Goal: Information Seeking & Learning: Learn about a topic

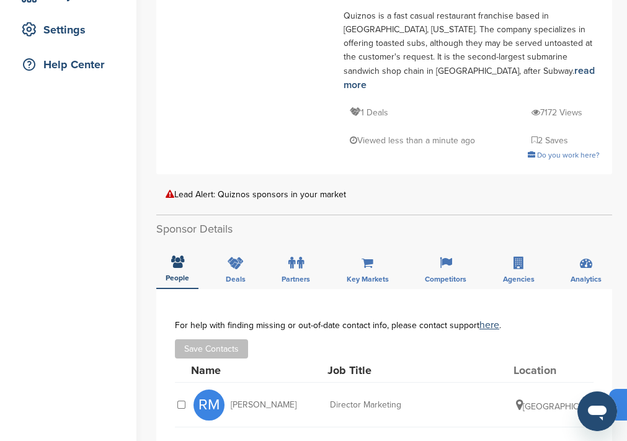
scroll to position [330, 0]
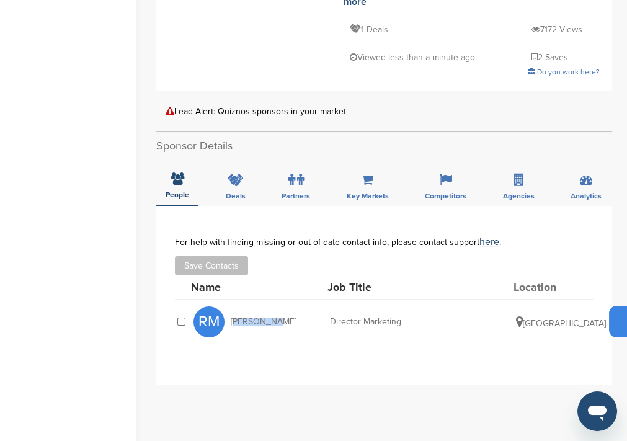
drag, startPoint x: 229, startPoint y: 275, endPoint x: 327, endPoint y: 272, distance: 98.0
click at [327, 306] on div "RM Ron McRae" at bounding box center [261, 321] width 136 height 31
copy span "Ron McRae"
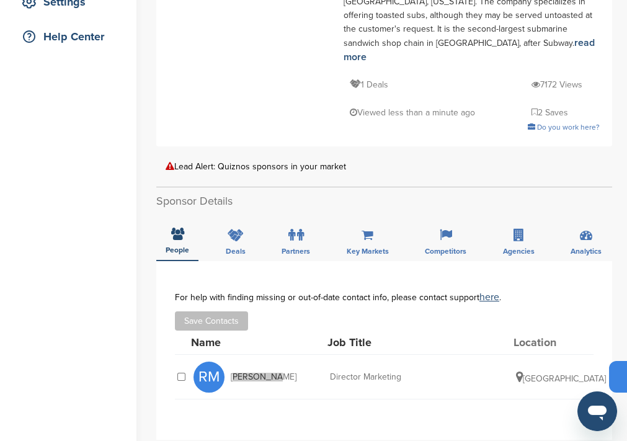
scroll to position [247, 0]
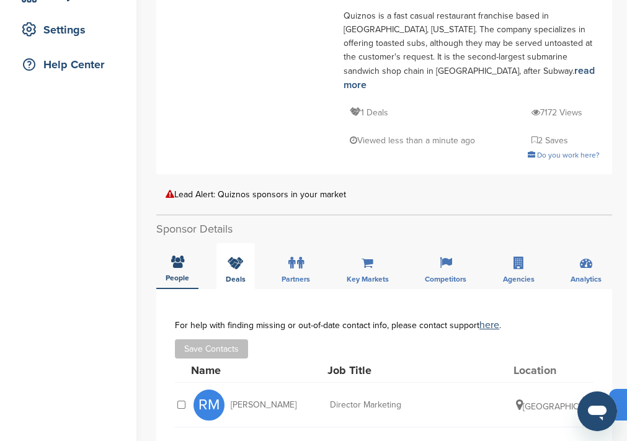
click at [243, 243] on div "Deals" at bounding box center [235, 266] width 38 height 46
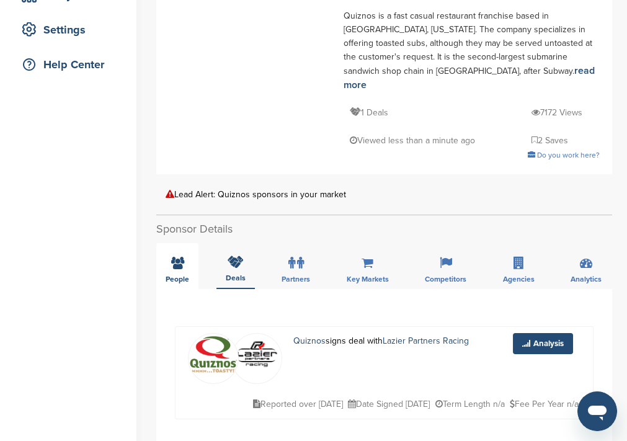
click at [184, 243] on div "People" at bounding box center [177, 266] width 42 height 46
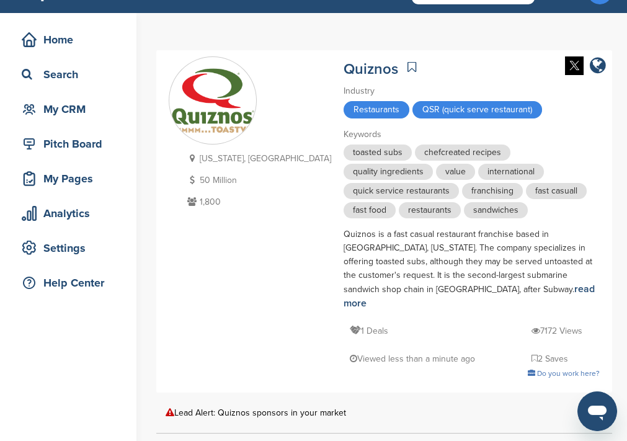
scroll to position [0, 0]
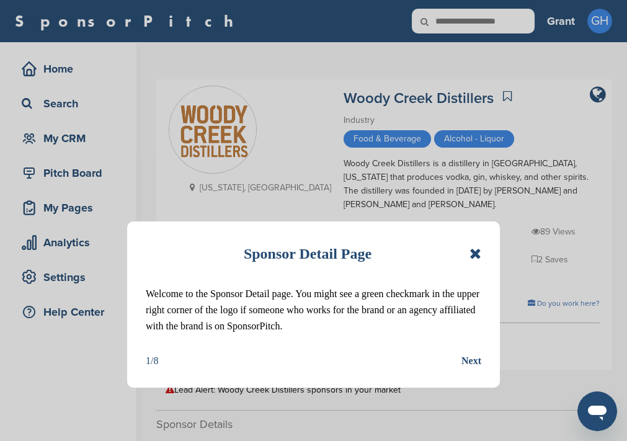
click at [474, 253] on icon at bounding box center [475, 253] width 12 height 15
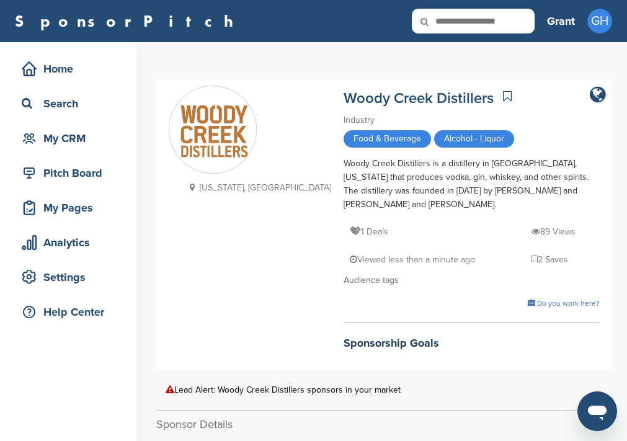
scroll to position [165, 0]
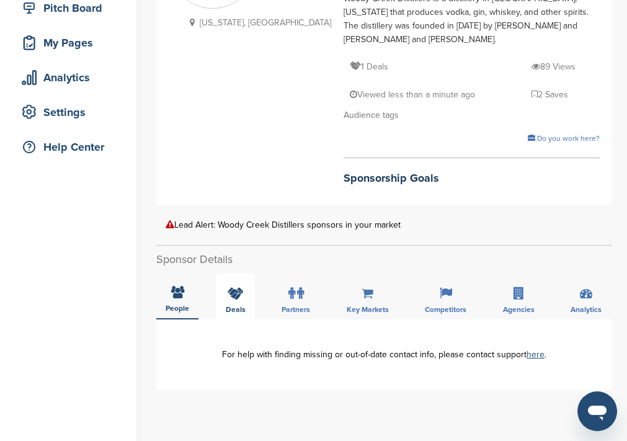
click at [233, 287] on icon at bounding box center [235, 293] width 16 height 12
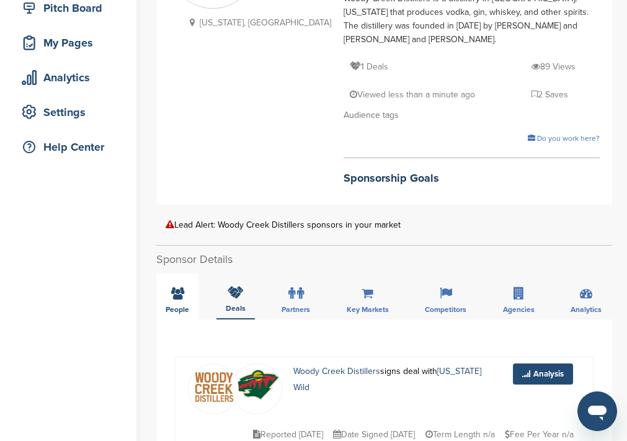
click at [177, 287] on icon at bounding box center [177, 293] width 13 height 12
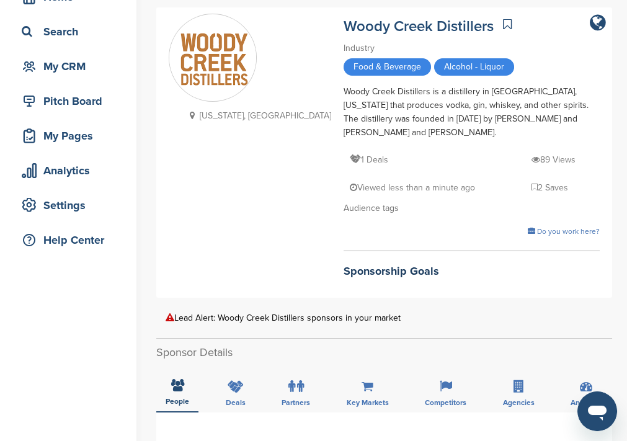
scroll to position [0, 0]
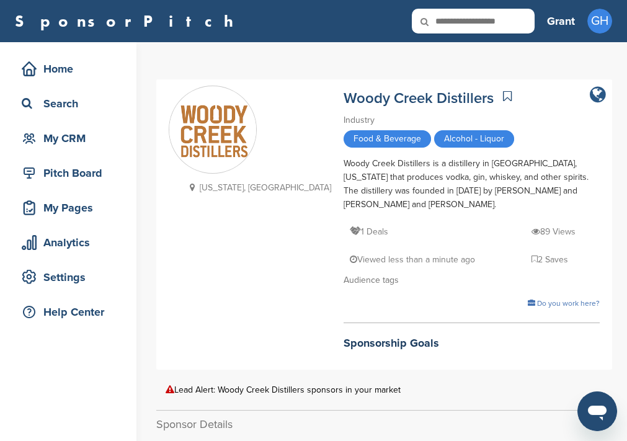
click at [597, 95] on icon "company link" at bounding box center [597, 95] width 16 height 19
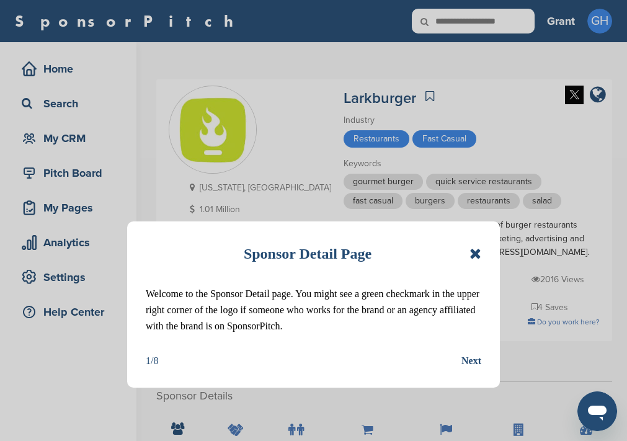
click at [478, 255] on icon at bounding box center [475, 253] width 12 height 15
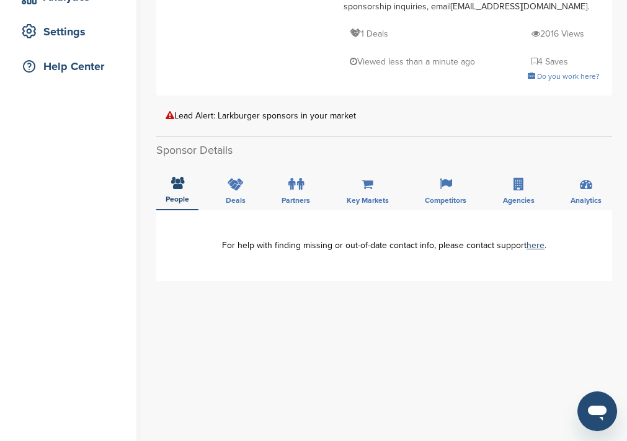
scroll to position [247, 0]
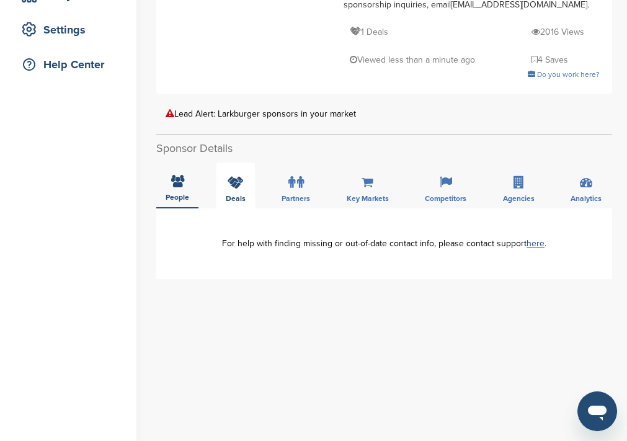
click at [233, 187] on icon at bounding box center [235, 182] width 16 height 12
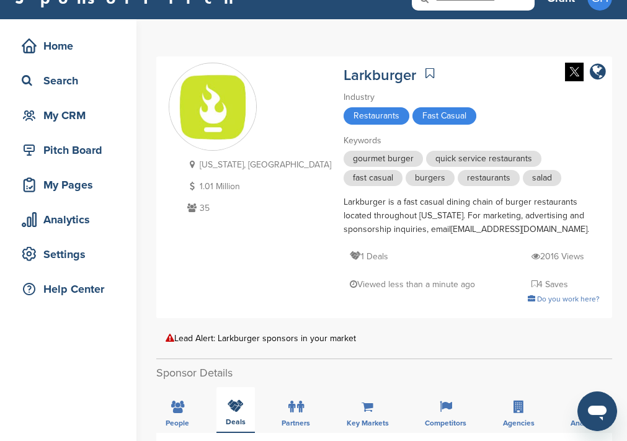
scroll to position [0, 0]
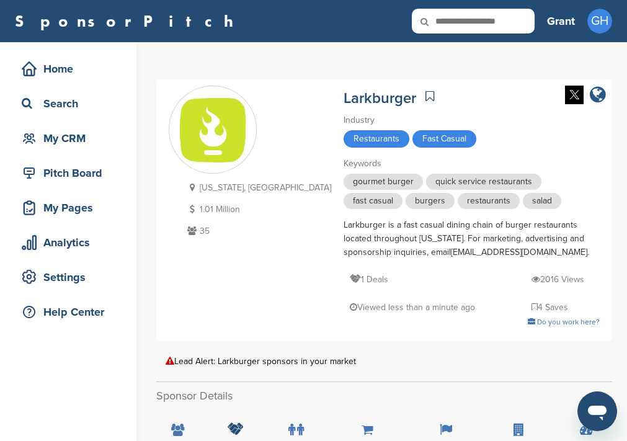
click at [602, 94] on icon "company link" at bounding box center [597, 95] width 16 height 19
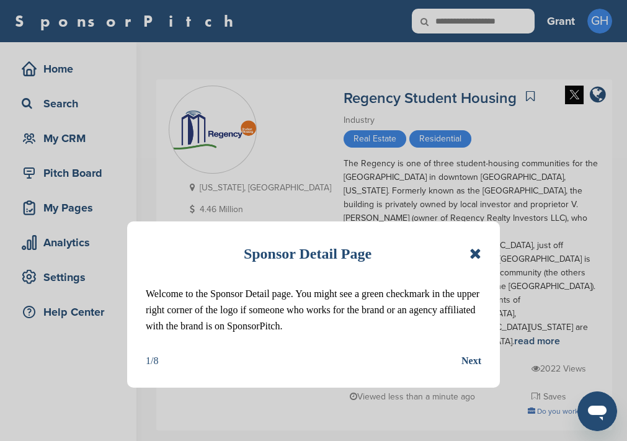
click at [475, 255] on icon at bounding box center [475, 253] width 12 height 15
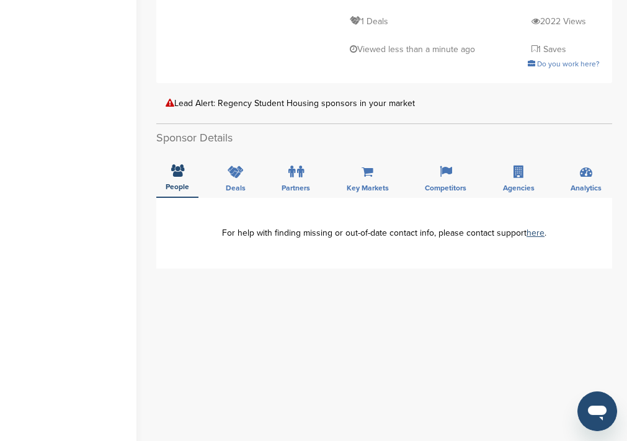
scroll to position [330, 0]
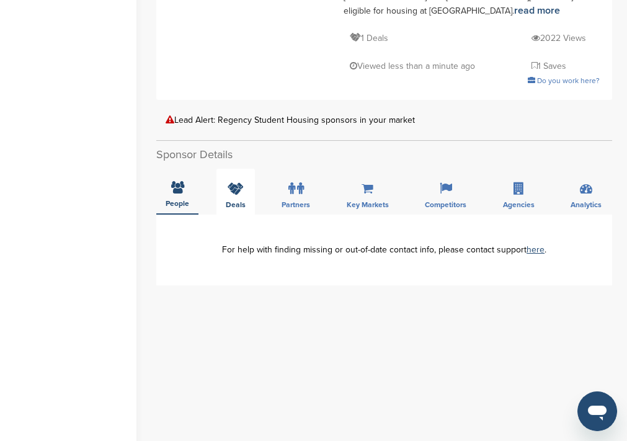
click at [239, 201] on span "Deals" at bounding box center [236, 204] width 20 height 7
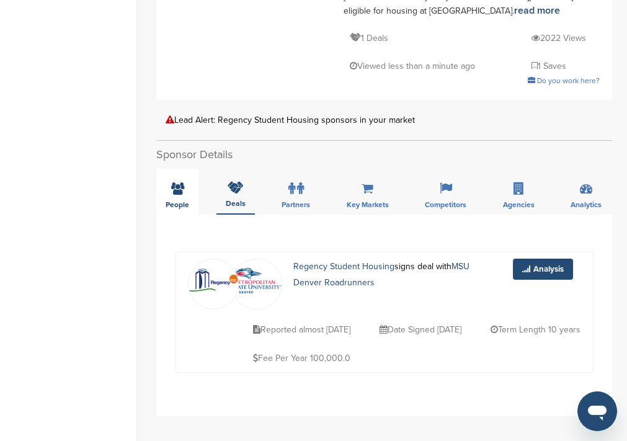
click at [183, 201] on span "People" at bounding box center [177, 204] width 24 height 7
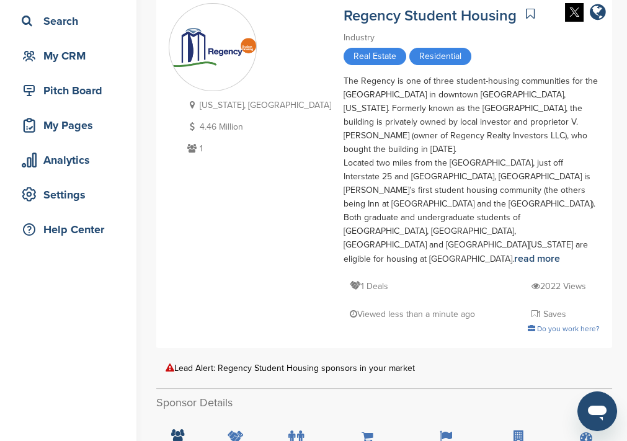
scroll to position [0, 0]
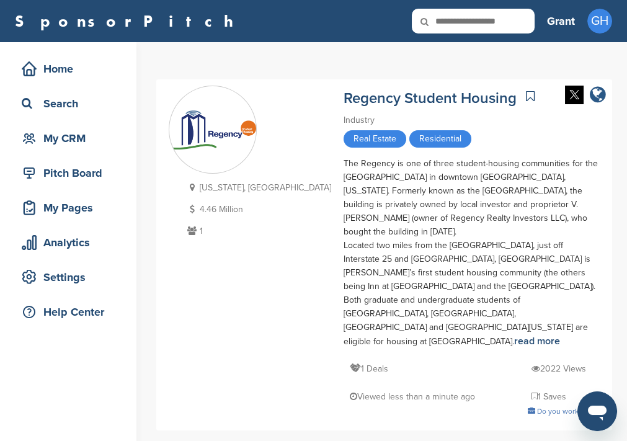
click at [599, 99] on icon "company link" at bounding box center [597, 95] width 16 height 19
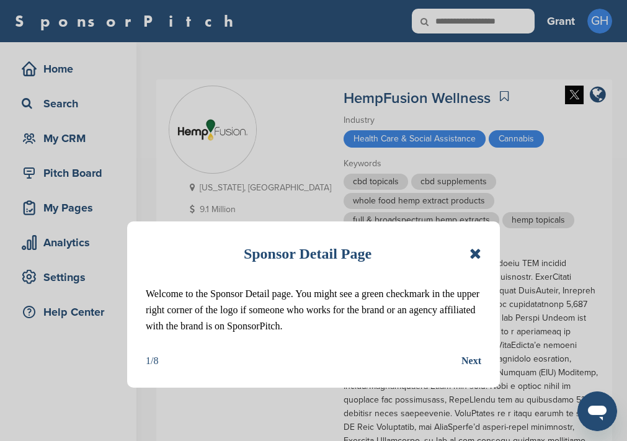
click at [475, 255] on icon at bounding box center [475, 253] width 12 height 15
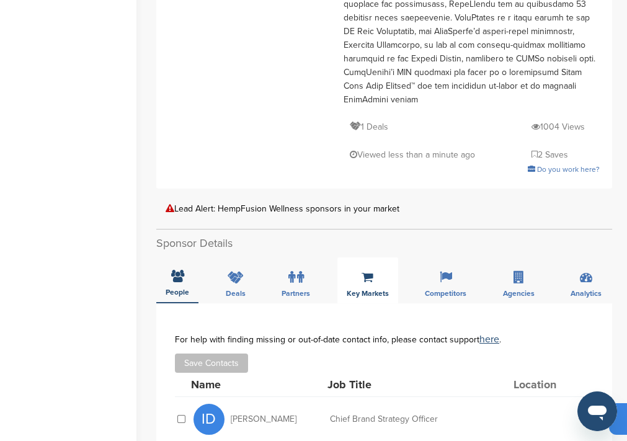
scroll to position [413, 0]
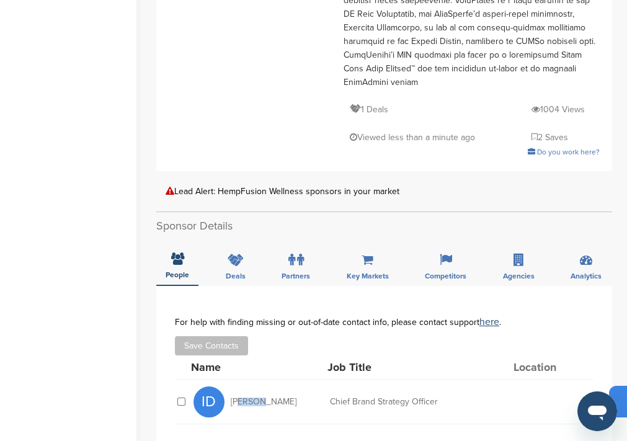
drag, startPoint x: 233, startPoint y: 309, endPoint x: 255, endPoint y: 309, distance: 22.3
click at [255, 397] on span "Ian deQueiroz" at bounding box center [264, 401] width 66 height 9
drag, startPoint x: 230, startPoint y: 309, endPoint x: 289, endPoint y: 306, distance: 59.6
click at [289, 386] on div "ID Ian deQueiroz" at bounding box center [261, 401] width 136 height 31
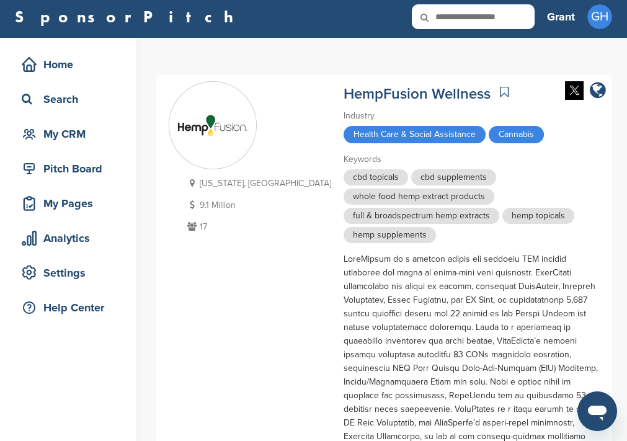
scroll to position [0, 0]
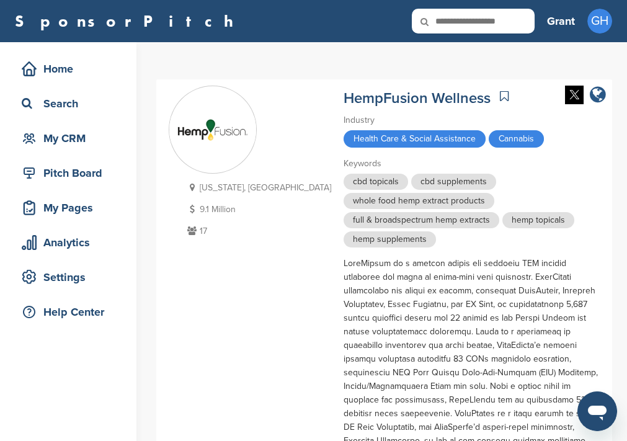
click at [597, 102] on icon "company link" at bounding box center [597, 95] width 16 height 19
click at [569, 98] on img at bounding box center [574, 95] width 19 height 19
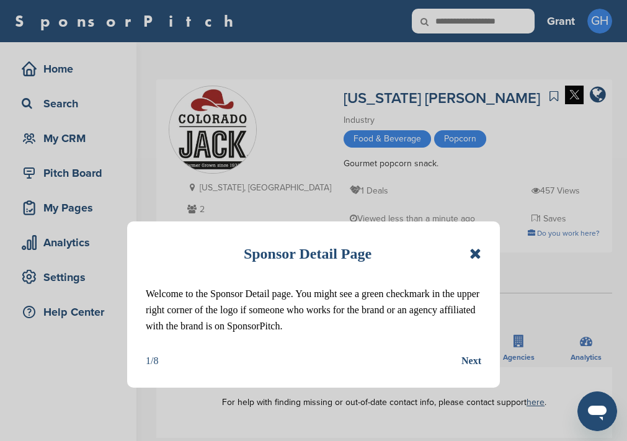
click at [476, 257] on icon at bounding box center [475, 253] width 12 height 15
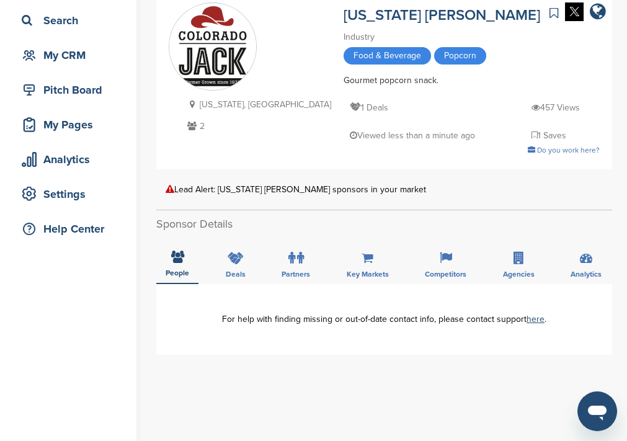
scroll to position [165, 0]
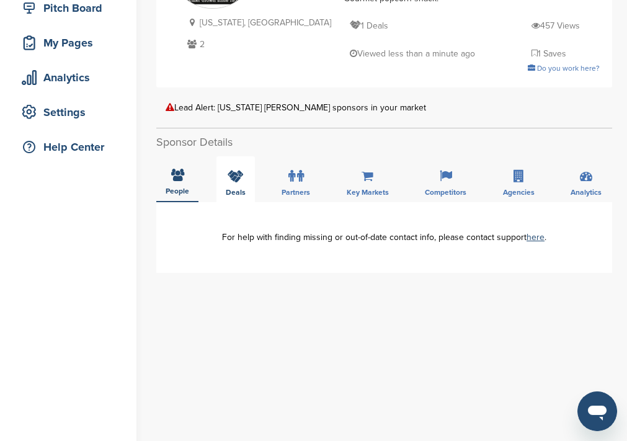
click at [246, 192] on div "Deals" at bounding box center [235, 179] width 38 height 46
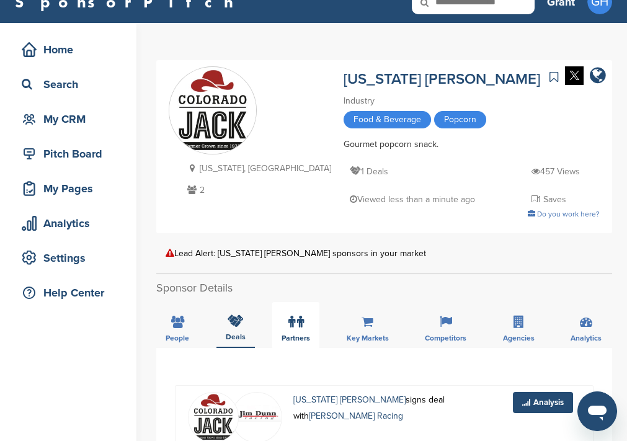
scroll to position [0, 0]
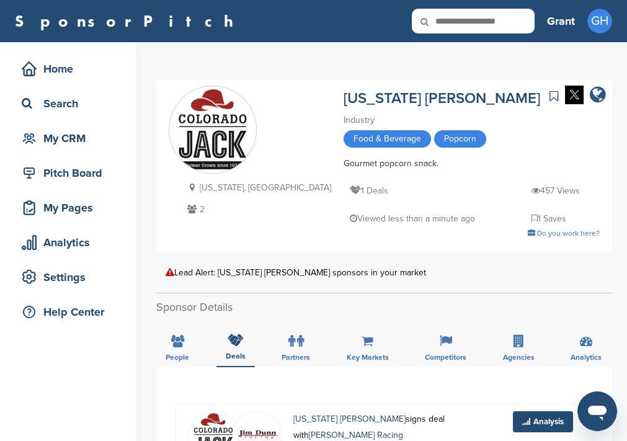
click at [596, 94] on icon "company link" at bounding box center [597, 95] width 16 height 19
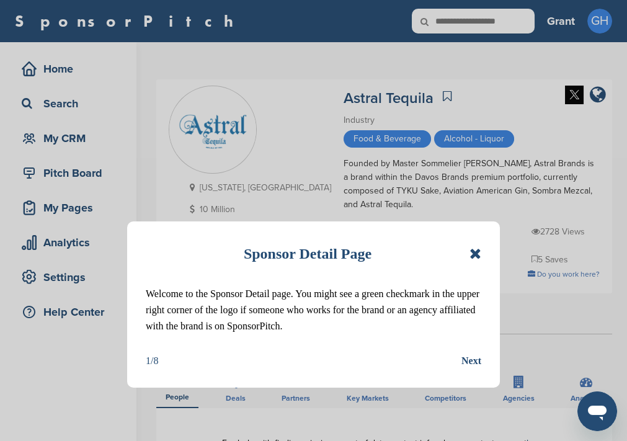
click at [473, 258] on icon at bounding box center [475, 253] width 12 height 15
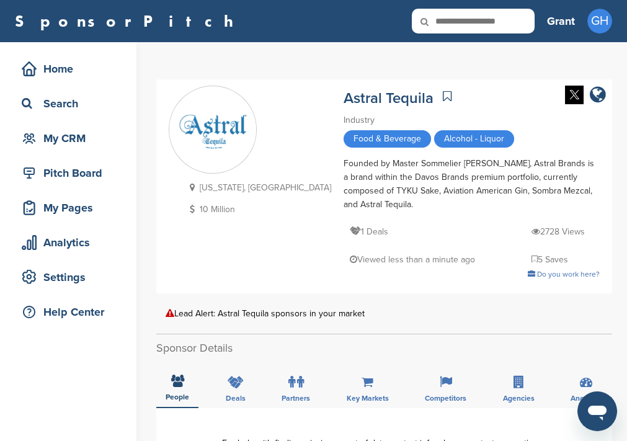
scroll to position [82, 0]
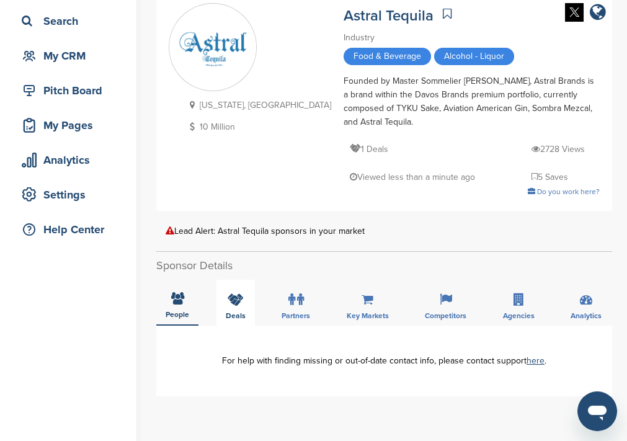
click at [224, 286] on div "Deals" at bounding box center [235, 303] width 38 height 46
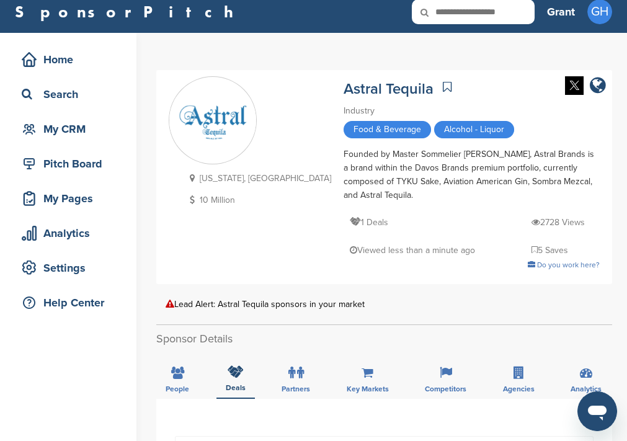
scroll to position [0, 0]
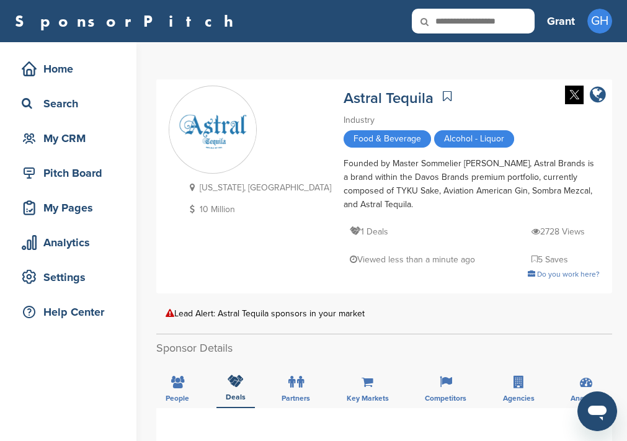
click at [599, 95] on icon "company link" at bounding box center [597, 95] width 16 height 19
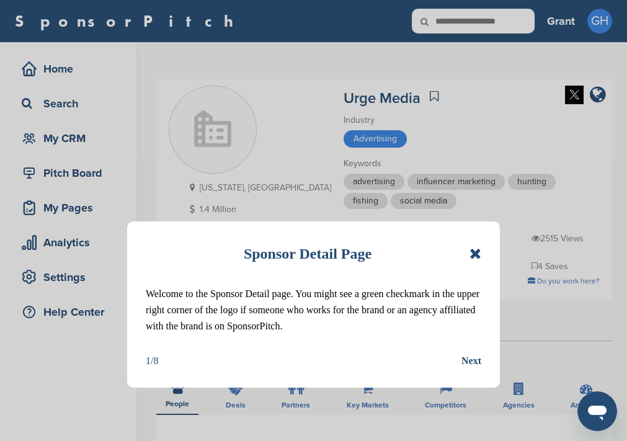
click at [477, 251] on icon at bounding box center [475, 253] width 12 height 15
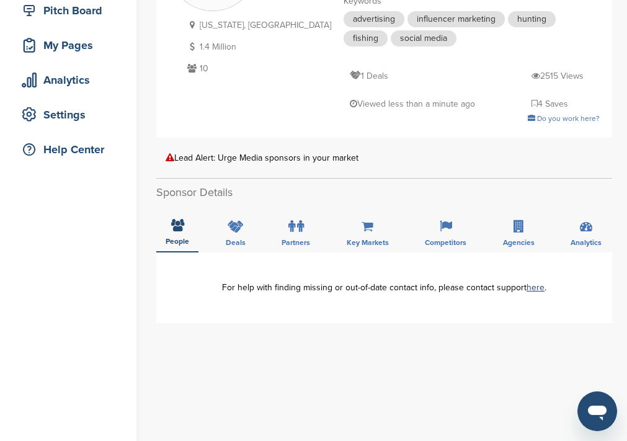
scroll to position [165, 0]
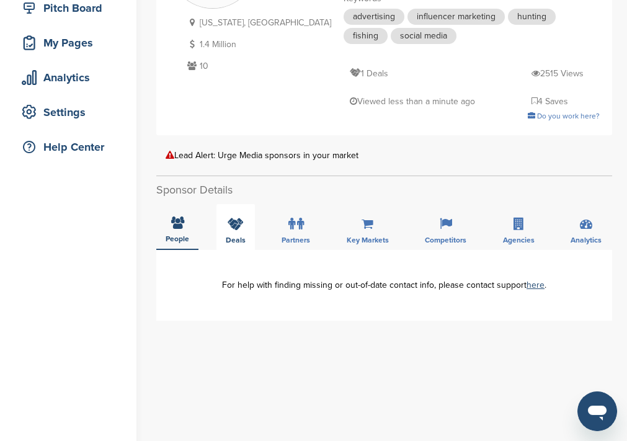
click at [229, 211] on div "Deals" at bounding box center [235, 227] width 38 height 46
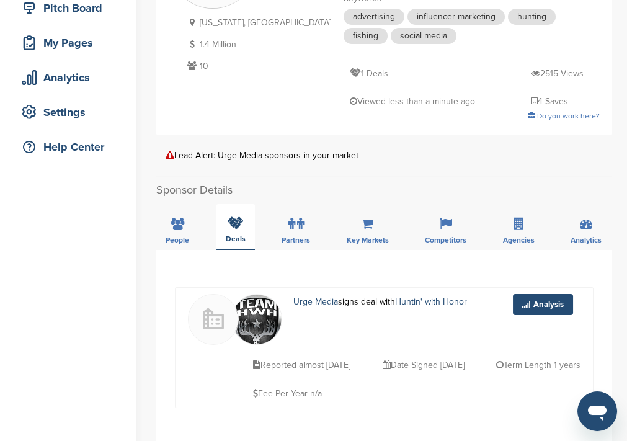
scroll to position [0, 0]
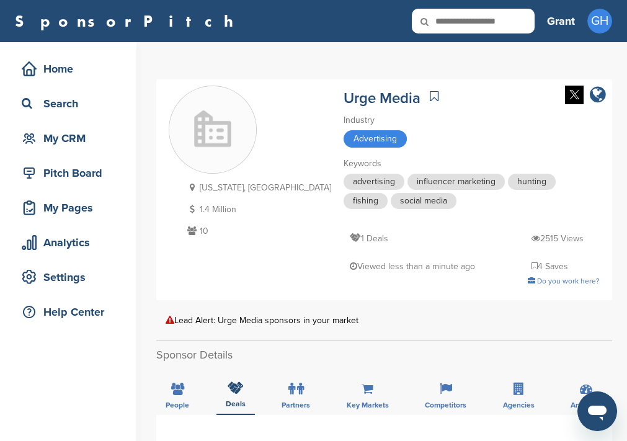
click at [602, 94] on icon "company link" at bounding box center [597, 95] width 16 height 19
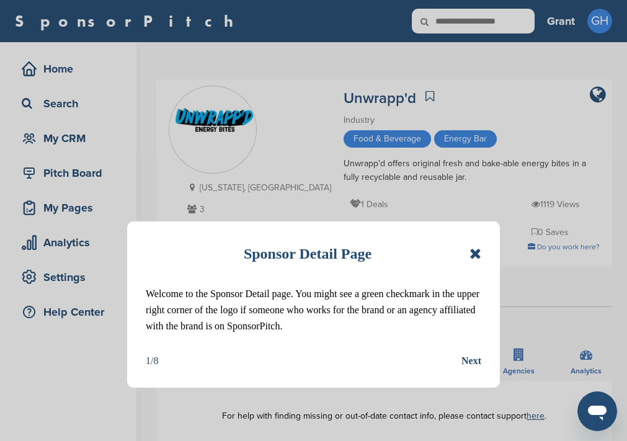
click at [477, 254] on icon at bounding box center [475, 253] width 12 height 15
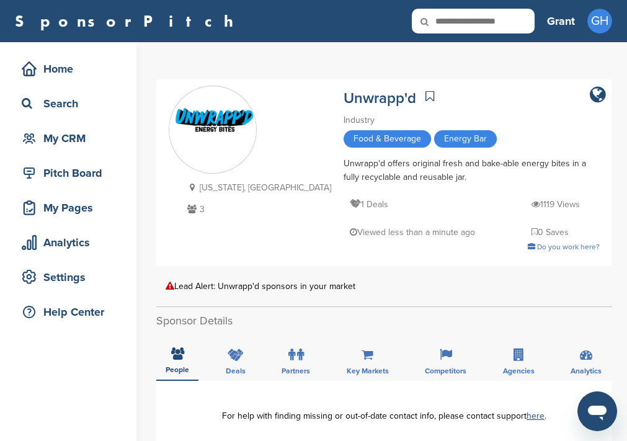
click at [350, 204] on p "1 Deals" at bounding box center [369, 203] width 38 height 15
click at [227, 346] on div "Deals" at bounding box center [235, 358] width 38 height 46
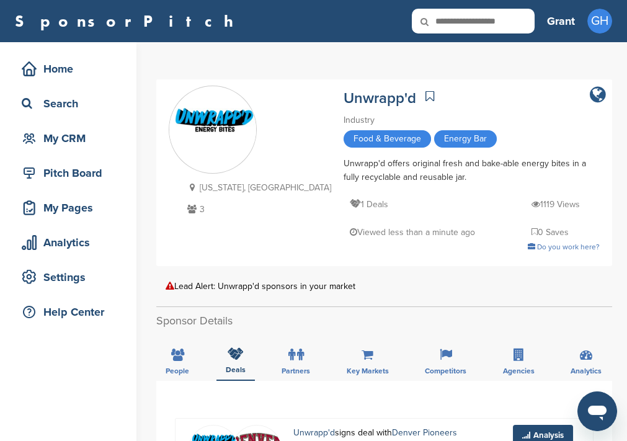
click at [597, 95] on icon "company link" at bounding box center [597, 95] width 16 height 19
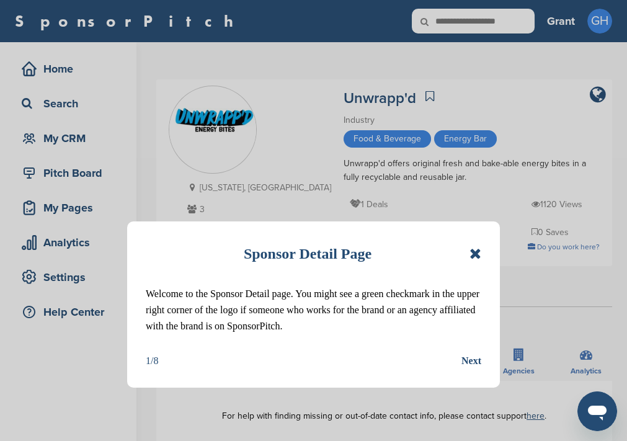
click at [459, 252] on div "Sponsor Detail Page" at bounding box center [313, 253] width 335 height 27
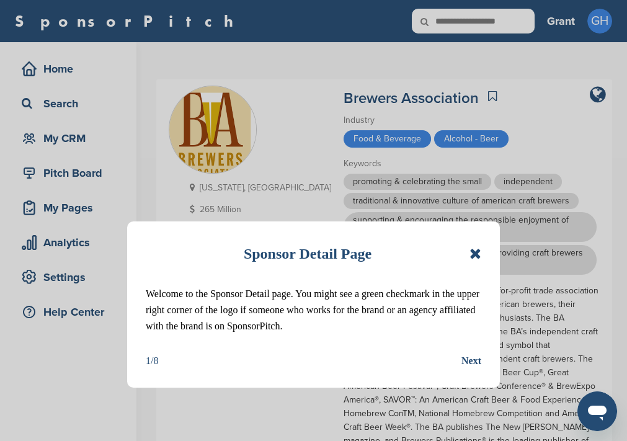
click at [472, 256] on icon at bounding box center [475, 253] width 12 height 15
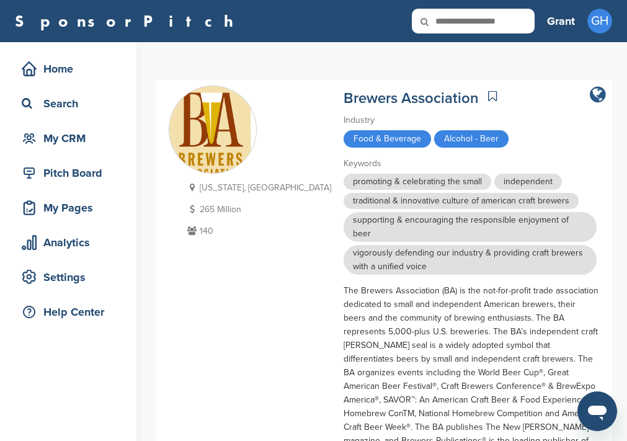
click at [597, 97] on icon "company link" at bounding box center [597, 95] width 16 height 19
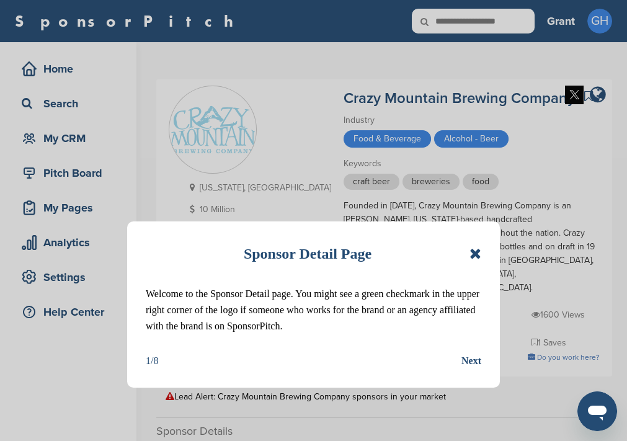
click at [478, 252] on icon at bounding box center [475, 253] width 12 height 15
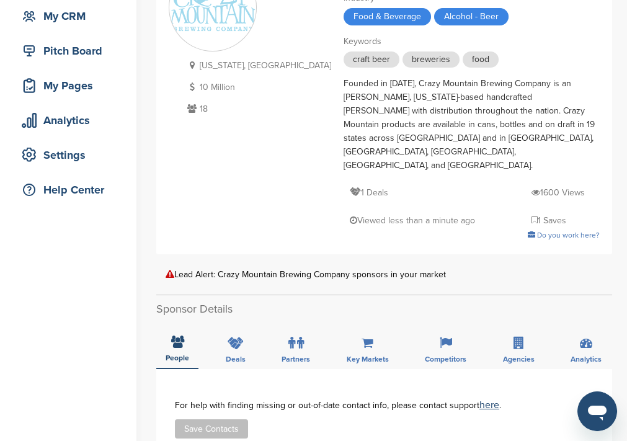
scroll to position [247, 0]
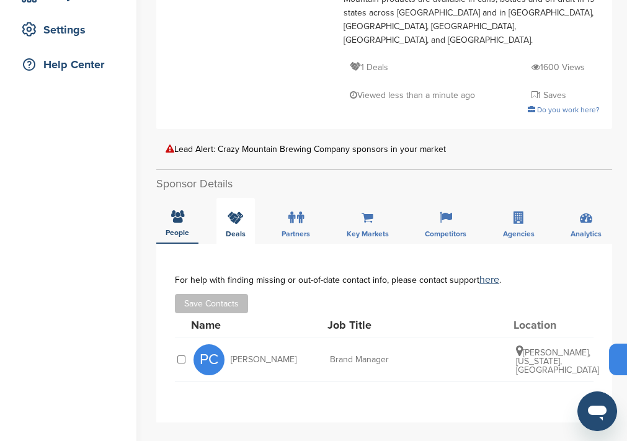
click at [236, 198] on div "Deals" at bounding box center [235, 221] width 38 height 46
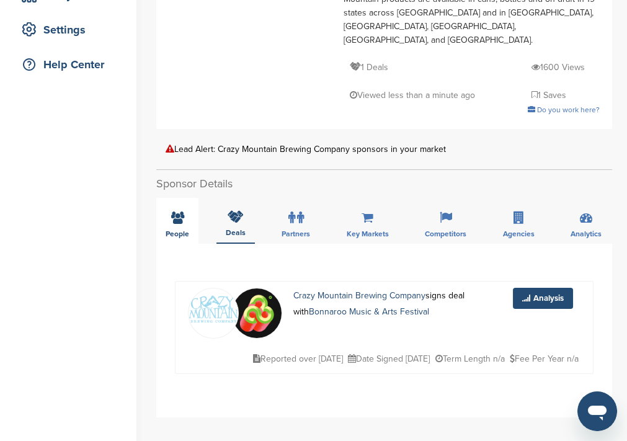
click at [165, 198] on div "People" at bounding box center [177, 221] width 42 height 46
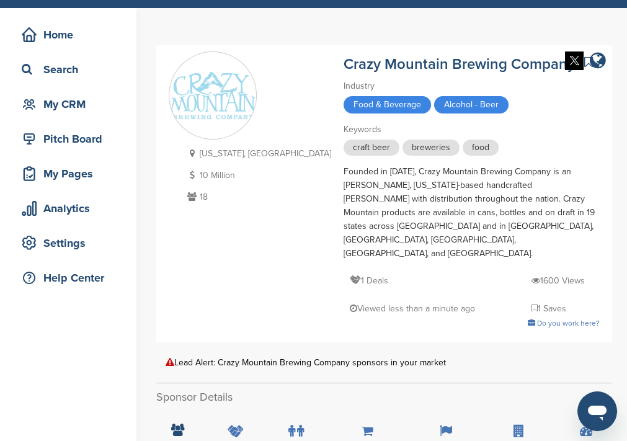
scroll to position [0, 0]
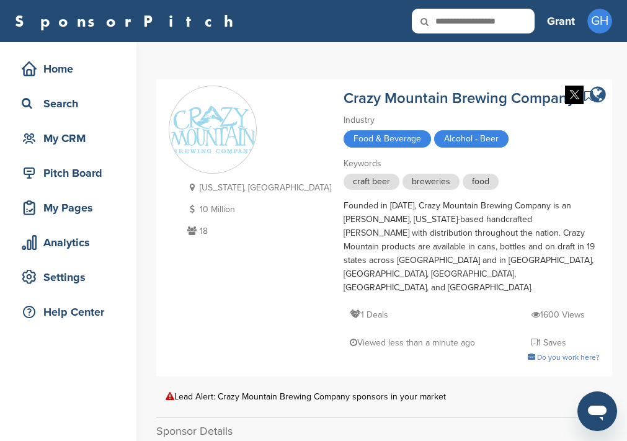
click at [599, 96] on icon "company link" at bounding box center [597, 95] width 16 height 19
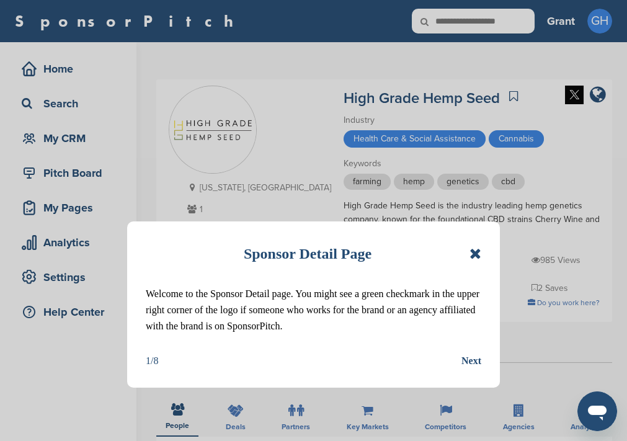
click at [474, 252] on icon at bounding box center [475, 253] width 12 height 15
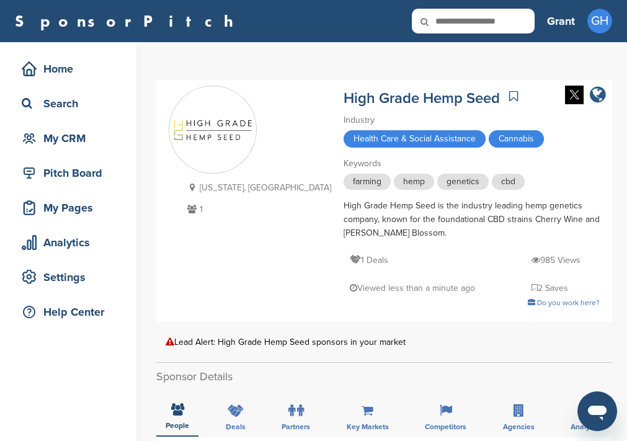
click at [596, 93] on icon "company link" at bounding box center [597, 95] width 16 height 19
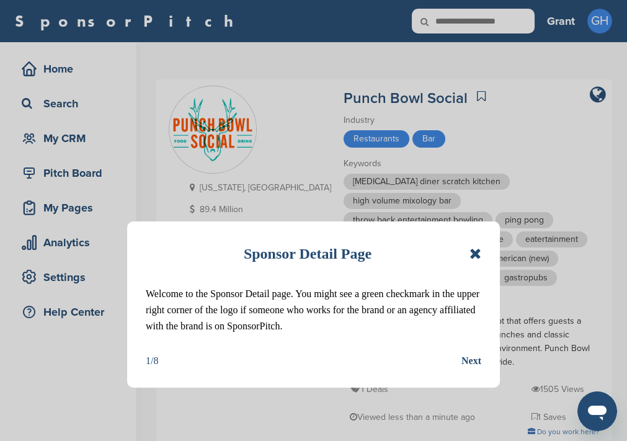
click at [472, 254] on icon at bounding box center [475, 253] width 12 height 15
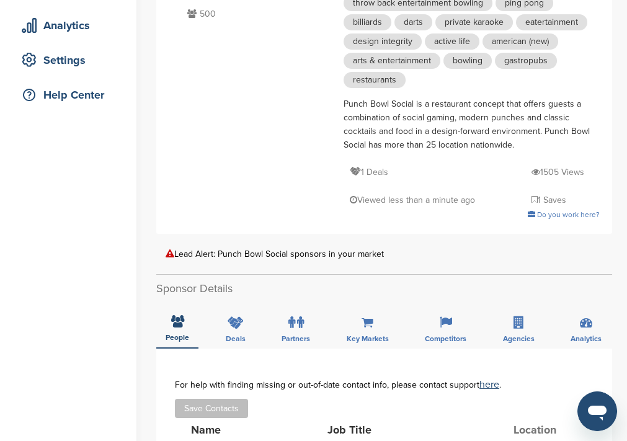
scroll to position [247, 0]
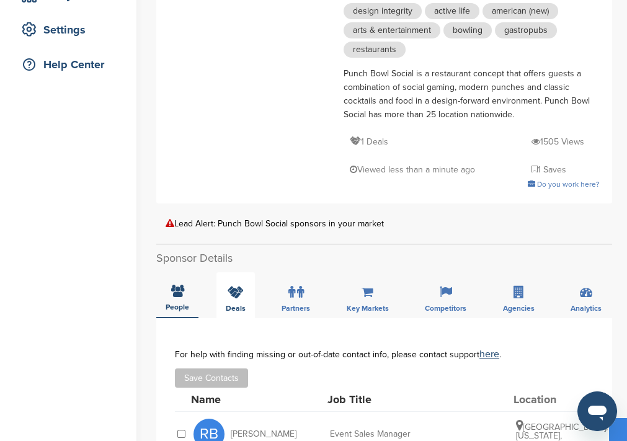
click at [229, 272] on div "Deals" at bounding box center [235, 295] width 38 height 46
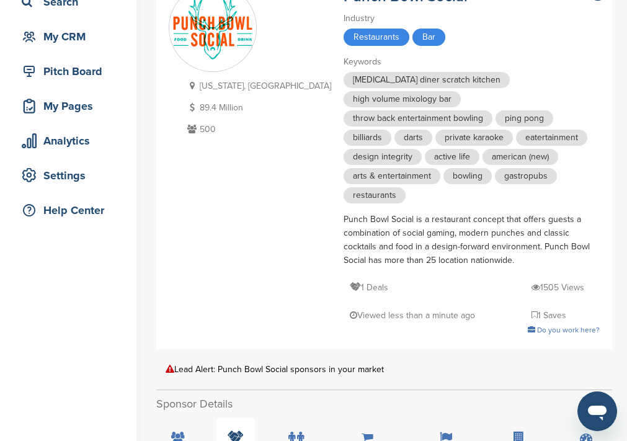
scroll to position [165, 0]
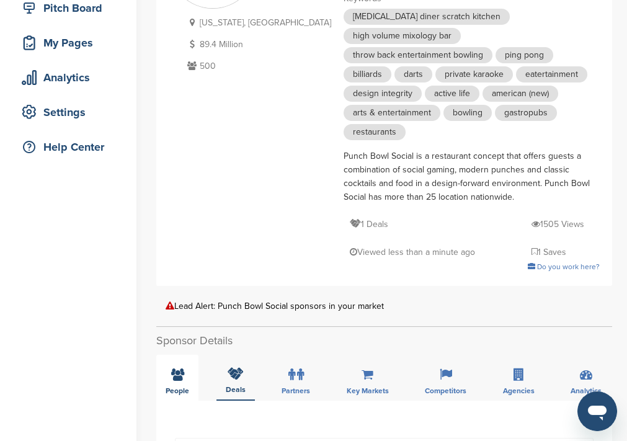
click at [178, 355] on div "People" at bounding box center [177, 378] width 42 height 46
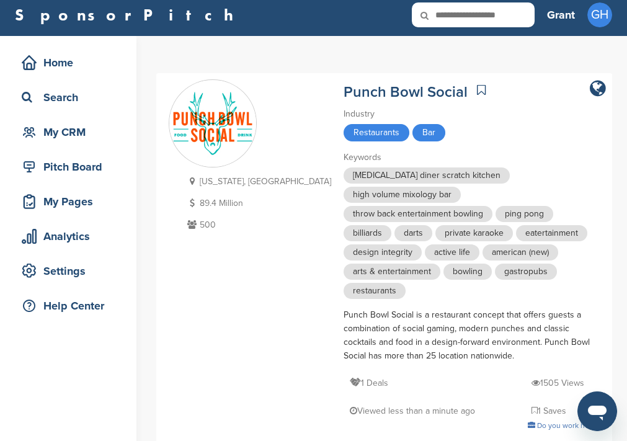
scroll to position [0, 0]
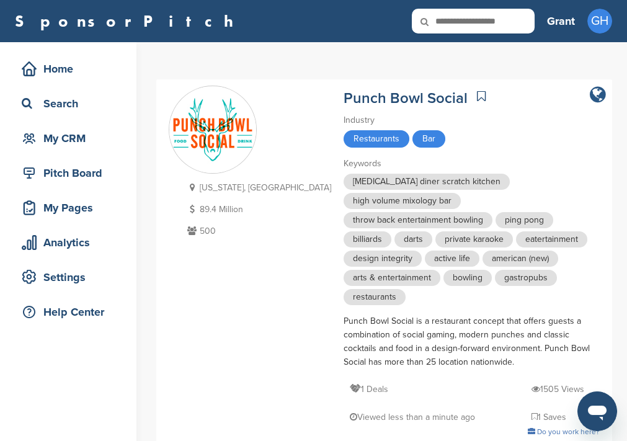
click at [596, 95] on icon "company link" at bounding box center [597, 95] width 16 height 19
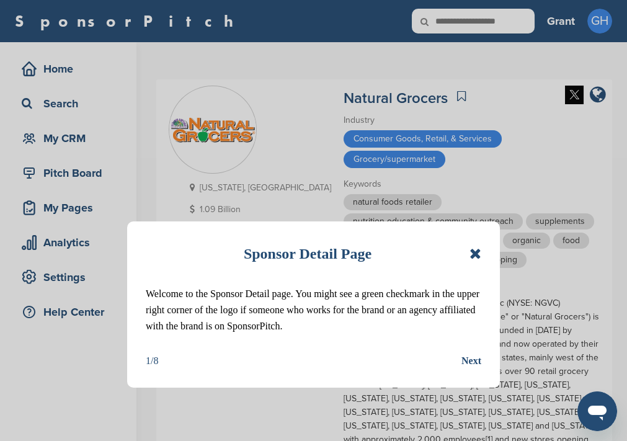
click at [471, 247] on icon at bounding box center [475, 253] width 12 height 15
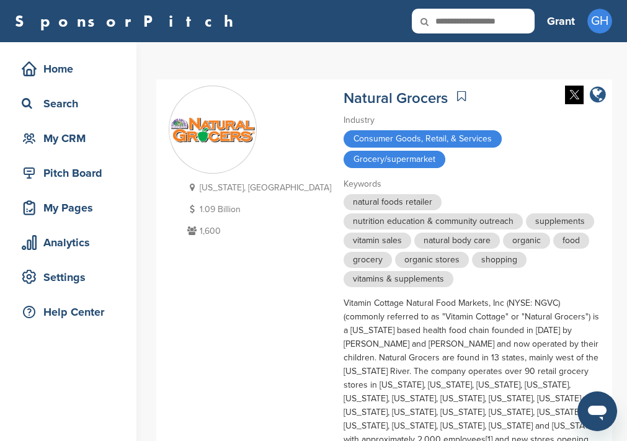
click at [595, 97] on icon "company link" at bounding box center [597, 95] width 16 height 19
click at [597, 99] on icon "company link" at bounding box center [597, 95] width 16 height 19
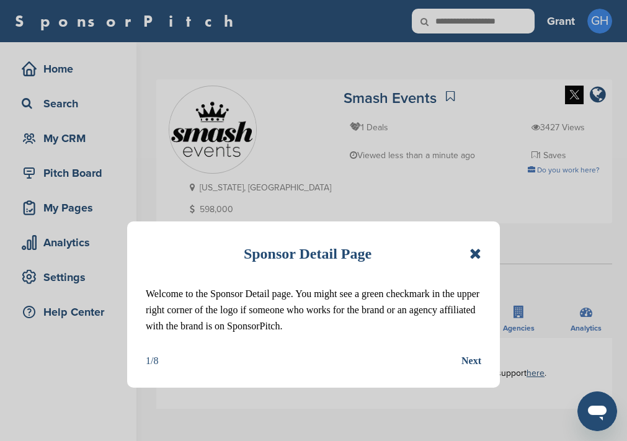
click at [477, 254] on icon at bounding box center [475, 253] width 12 height 15
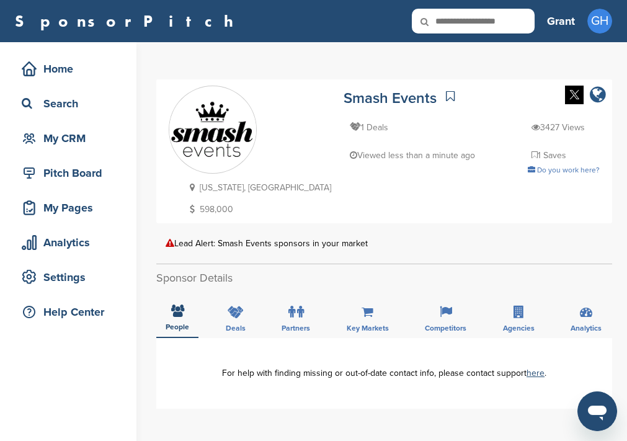
click at [596, 99] on icon "company link" at bounding box center [597, 95] width 16 height 19
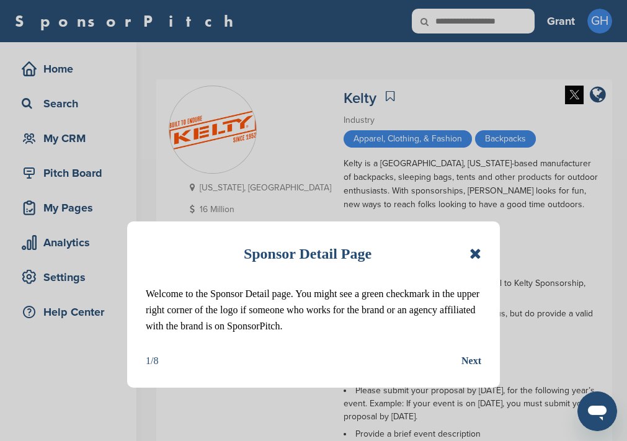
click at [474, 255] on icon at bounding box center [475, 253] width 12 height 15
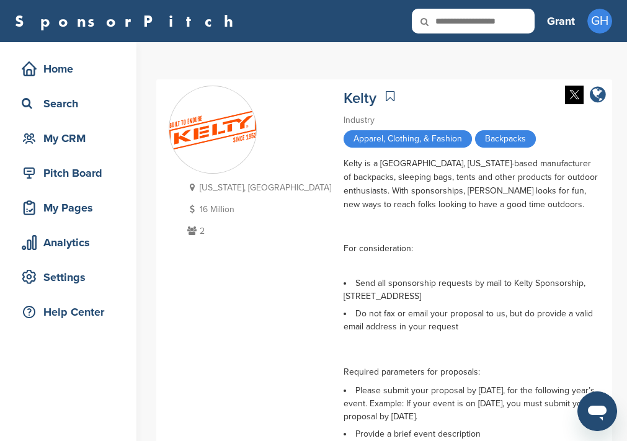
click at [594, 94] on icon "company link" at bounding box center [597, 95] width 16 height 19
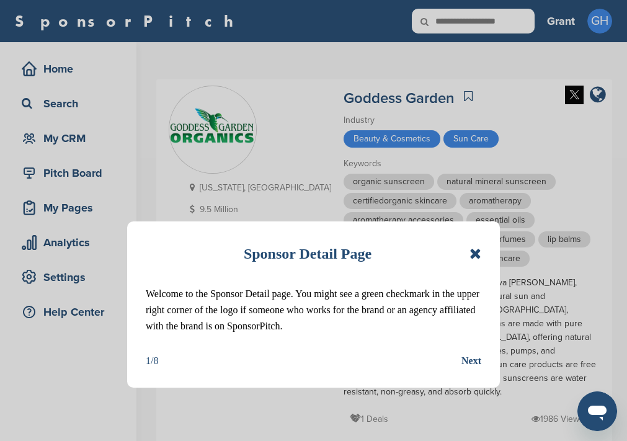
click at [478, 255] on icon at bounding box center [475, 253] width 12 height 15
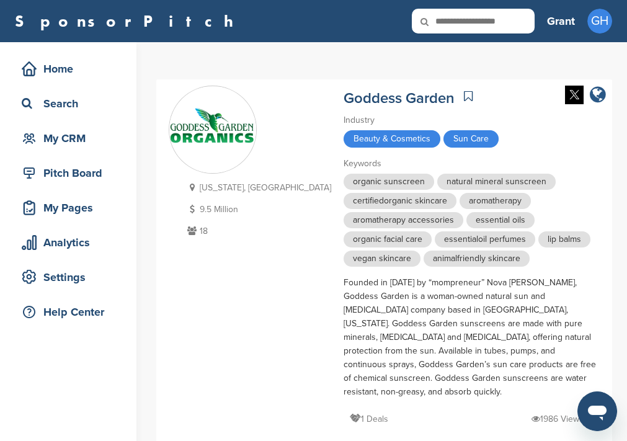
click at [596, 97] on icon "company link" at bounding box center [597, 95] width 16 height 19
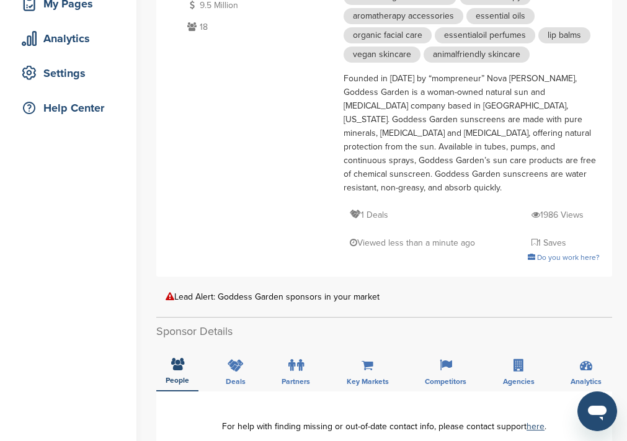
scroll to position [247, 0]
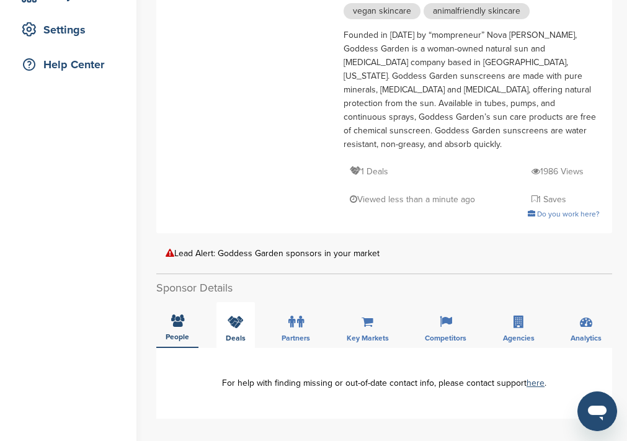
click at [233, 302] on div "Deals" at bounding box center [235, 325] width 38 height 46
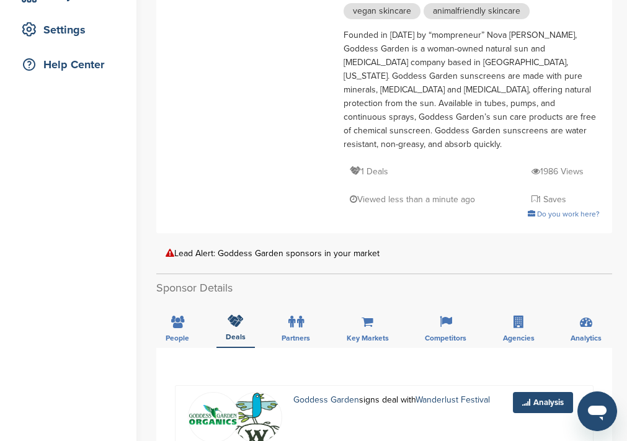
scroll to position [0, 0]
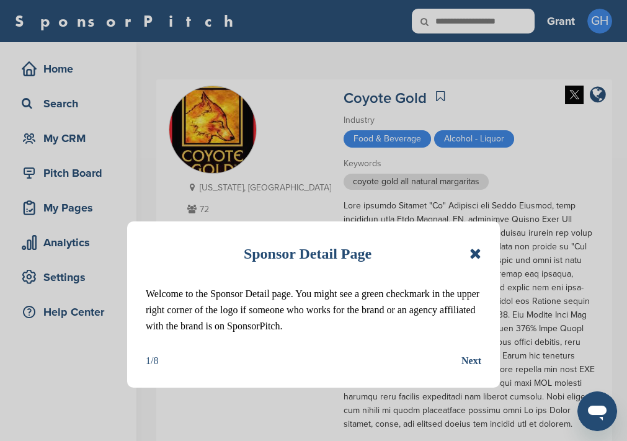
click at [473, 250] on icon at bounding box center [475, 253] width 12 height 15
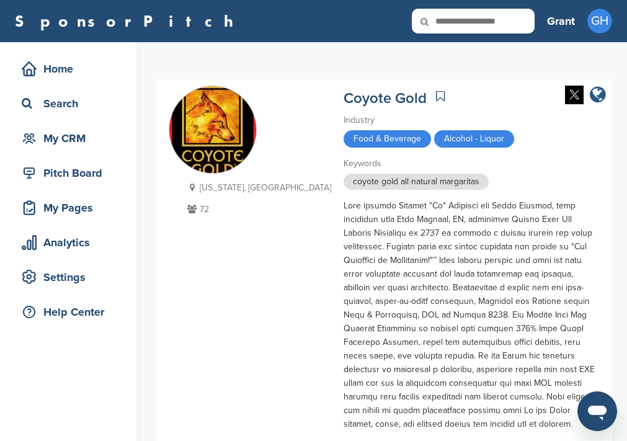
click at [596, 92] on icon "company link" at bounding box center [597, 95] width 16 height 19
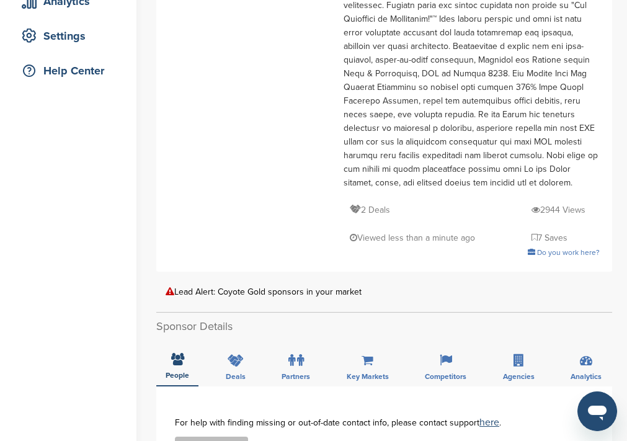
scroll to position [496, 0]
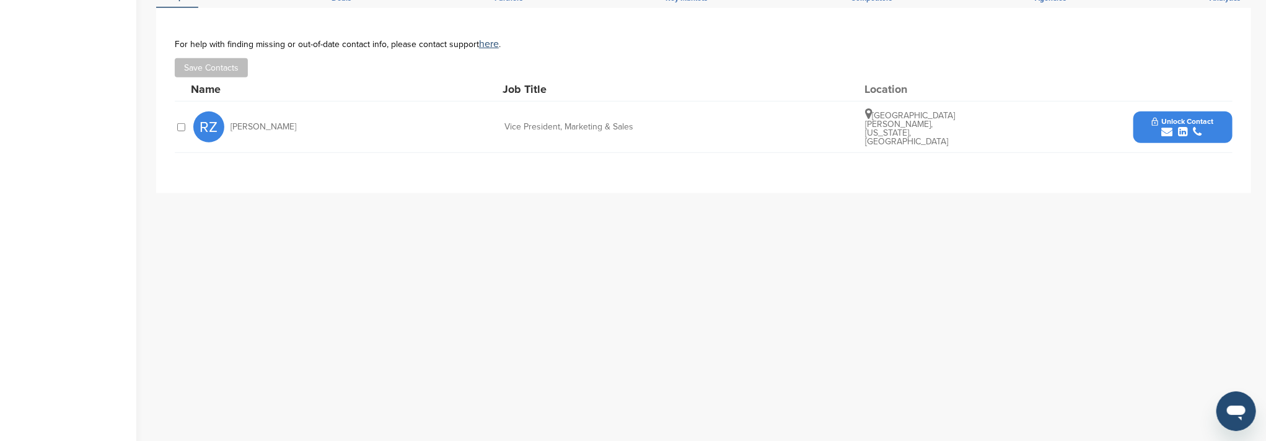
click at [626, 126] on button "Unlock Contact" at bounding box center [1182, 126] width 91 height 37
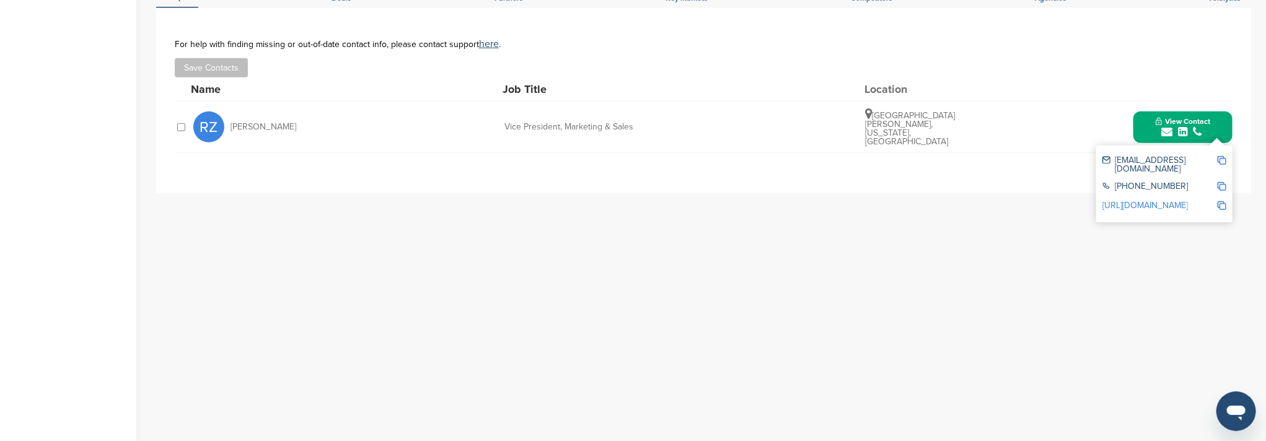
click at [626, 156] on img at bounding box center [1222, 160] width 9 height 9
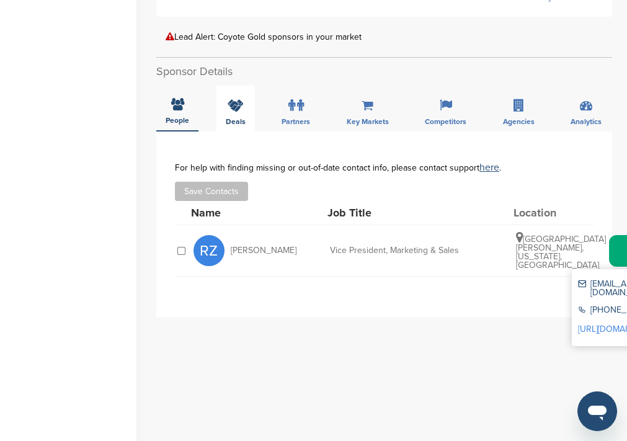
click at [216, 86] on div "Deals" at bounding box center [235, 109] width 38 height 46
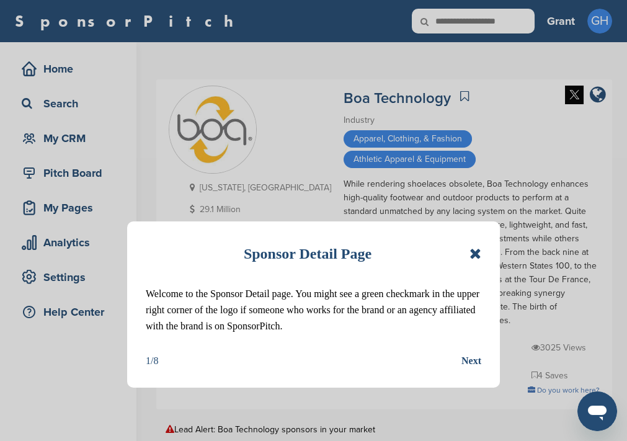
click at [472, 249] on icon at bounding box center [475, 253] width 12 height 15
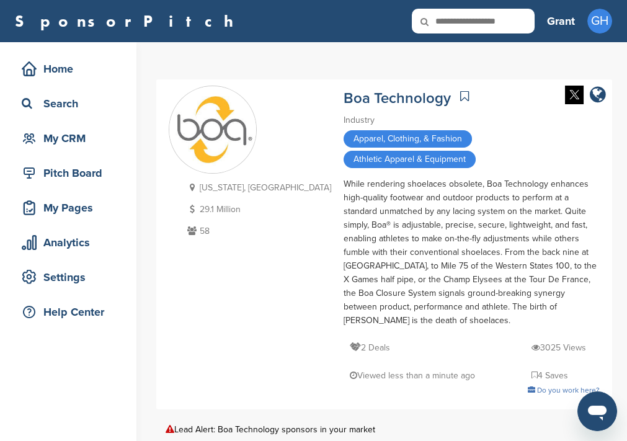
click at [586, 99] on div at bounding box center [581, 96] width 47 height 20
click at [601, 97] on icon "company link" at bounding box center [597, 95] width 16 height 19
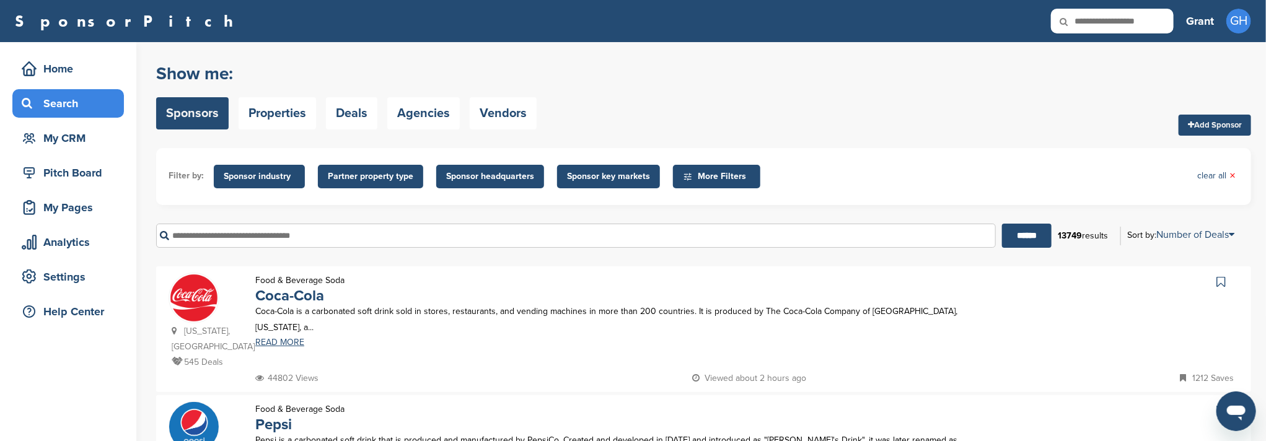
click at [689, 174] on span "More Filters" at bounding box center [718, 177] width 71 height 14
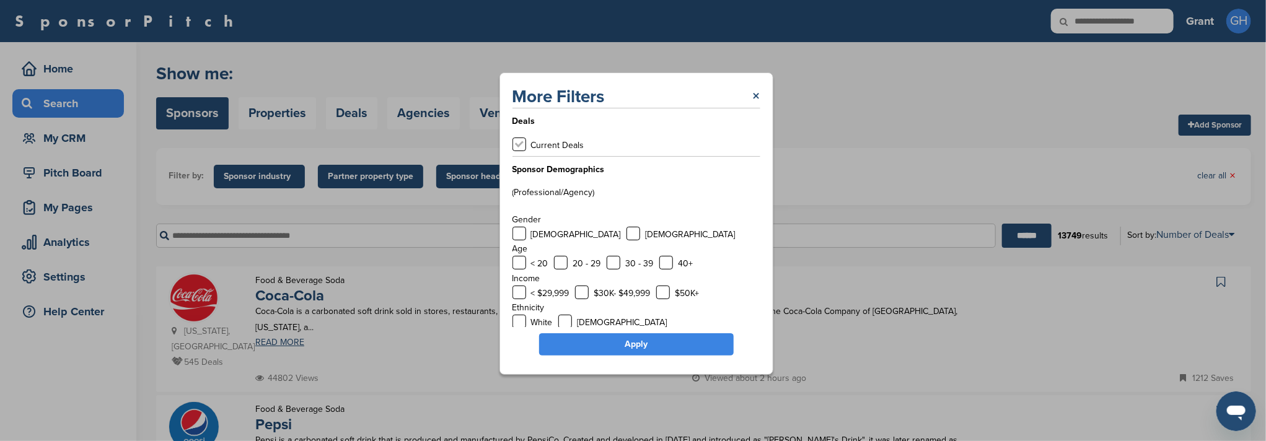
click at [521, 146] on label at bounding box center [520, 145] width 14 height 14
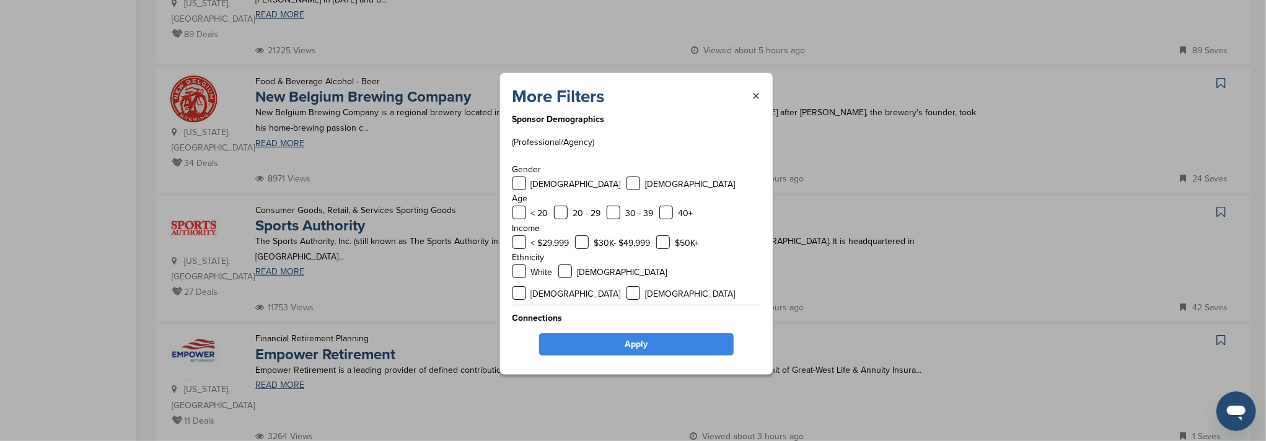
scroll to position [330, 0]
click at [629, 347] on link "Apply" at bounding box center [636, 344] width 195 height 22
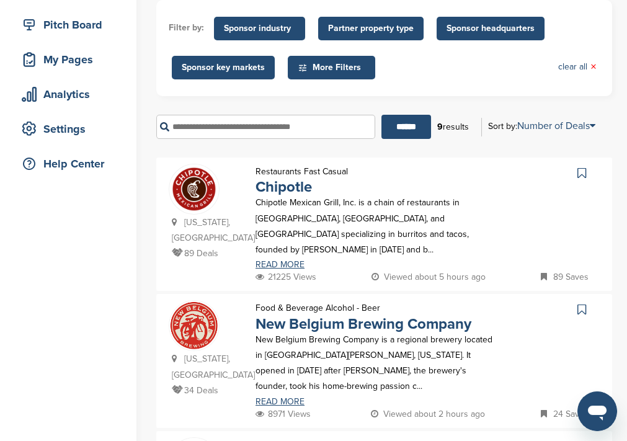
scroll to position [165, 0]
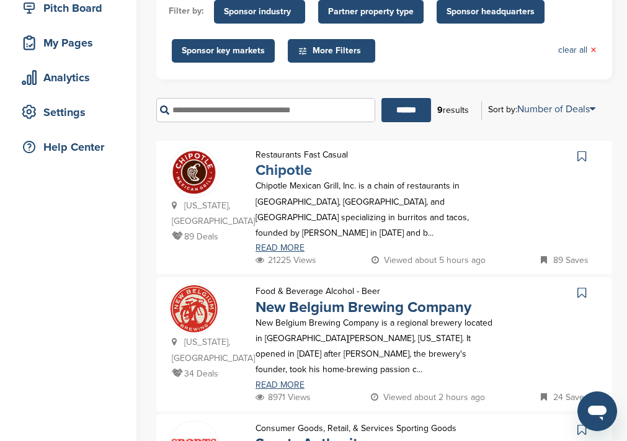
click at [287, 166] on link "Chipotle" at bounding box center [283, 170] width 56 height 18
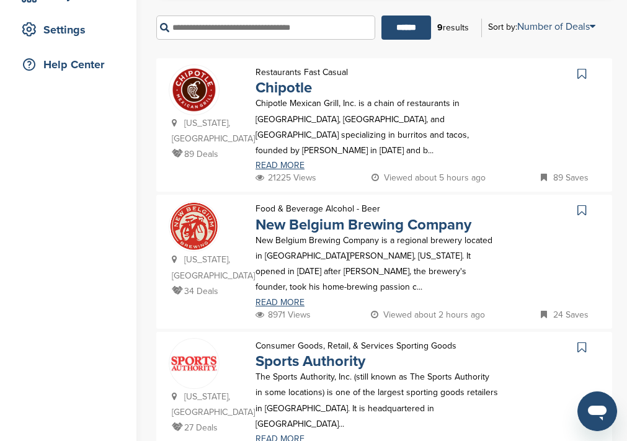
click at [210, 213] on img at bounding box center [194, 226] width 50 height 50
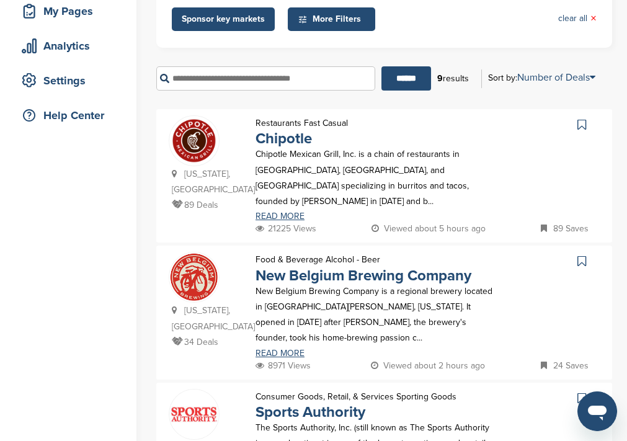
scroll to position [82, 0]
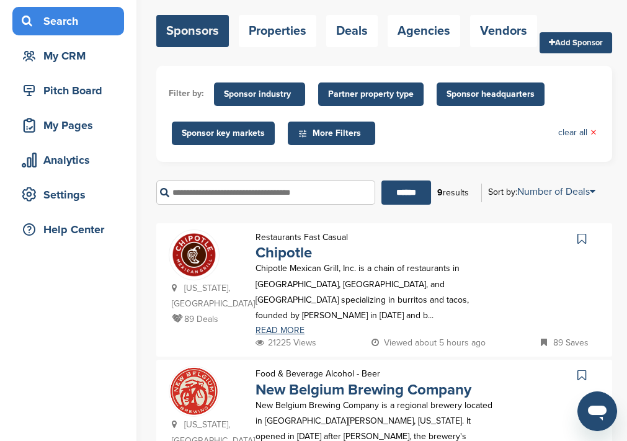
click at [345, 139] on span "More Filters" at bounding box center [333, 133] width 71 height 14
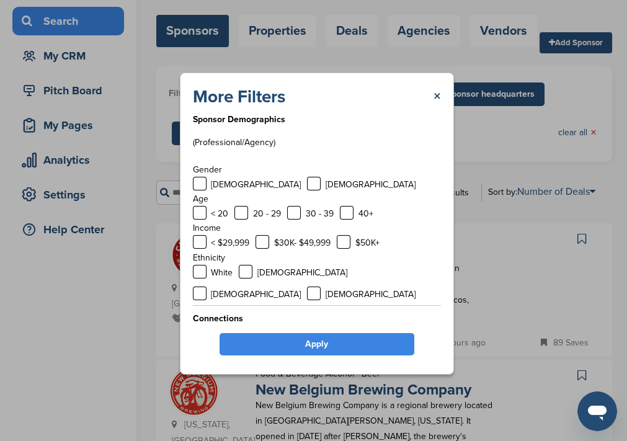
scroll to position [51, 0]
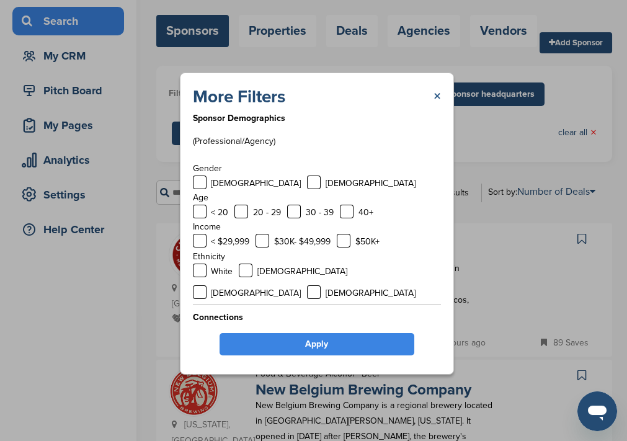
click at [438, 93] on link "×" at bounding box center [436, 97] width 7 height 22
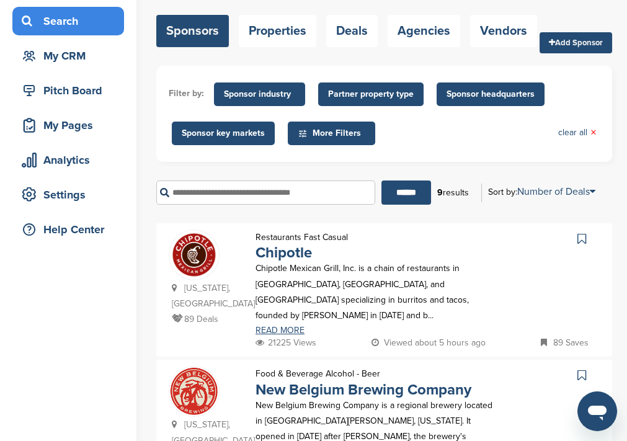
click at [446, 89] on span "Sponsor headquarters" at bounding box center [490, 94] width 88 height 14
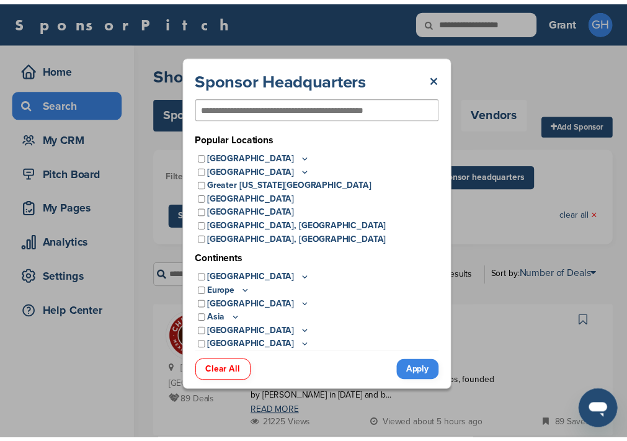
scroll to position [0, 0]
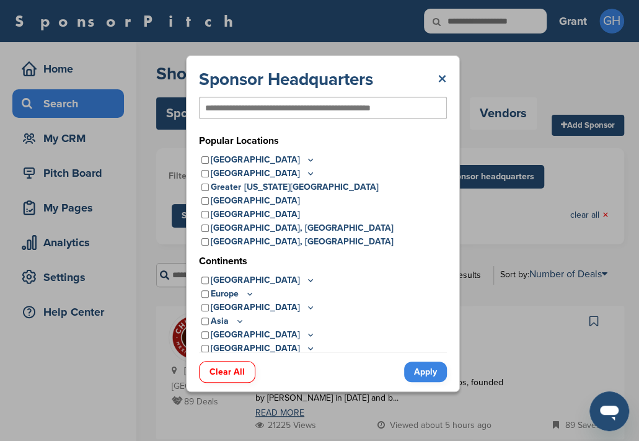
click at [442, 77] on link "×" at bounding box center [442, 79] width 9 height 22
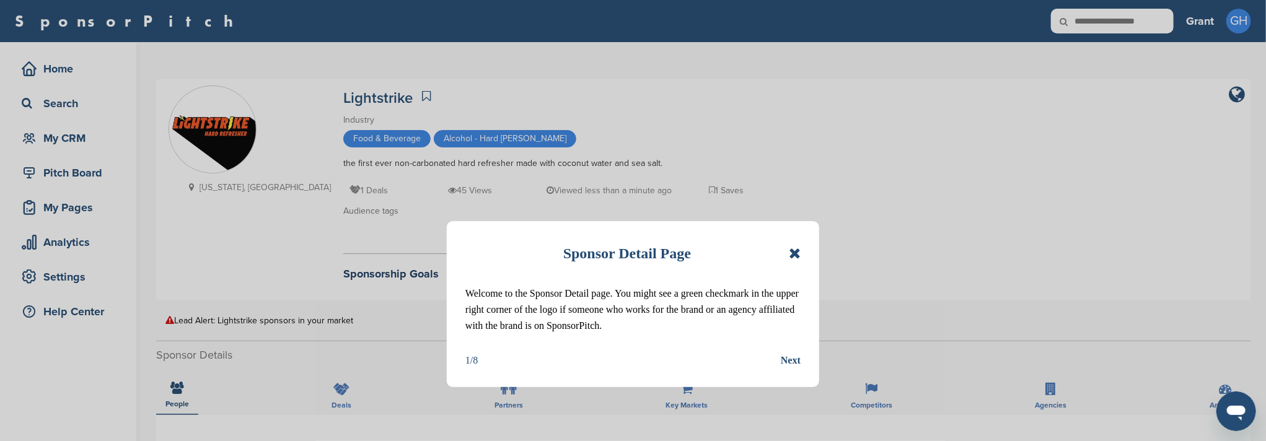
click at [796, 251] on icon at bounding box center [795, 253] width 12 height 15
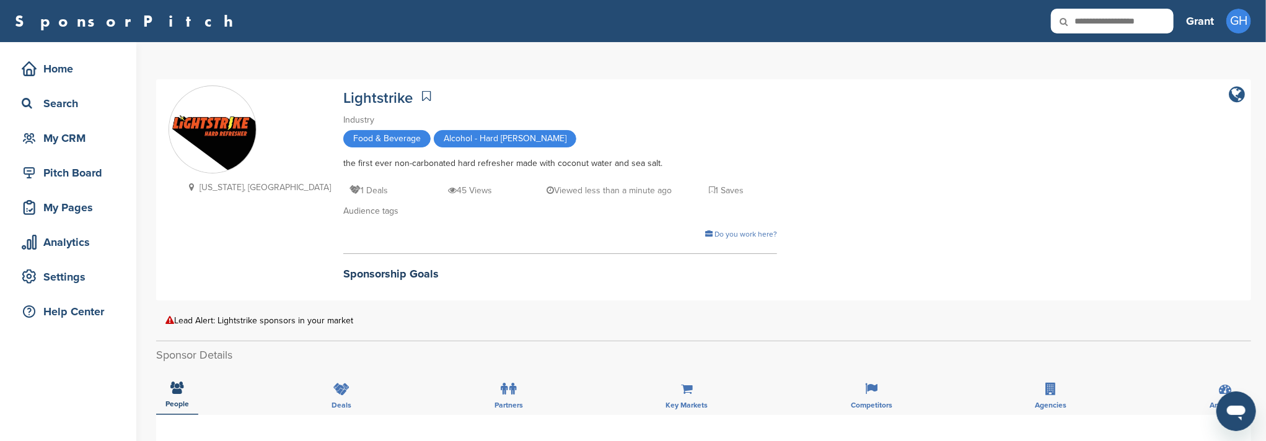
click at [1234, 99] on icon "company link" at bounding box center [1237, 95] width 16 height 19
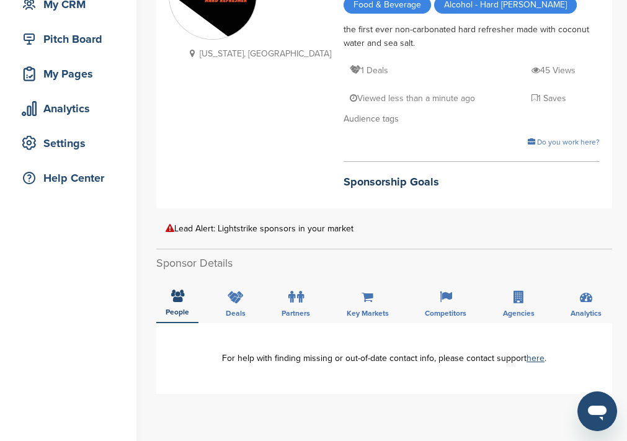
scroll to position [165, 0]
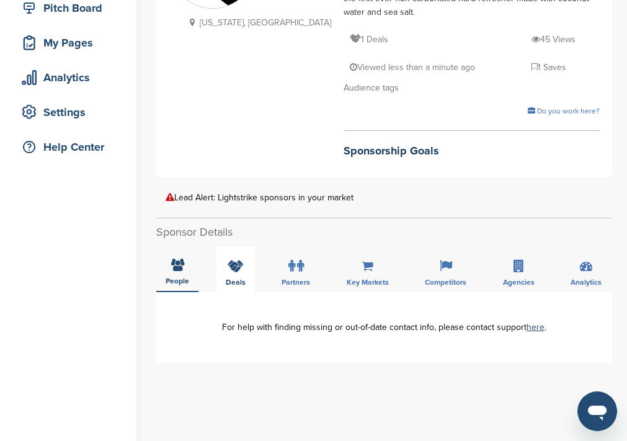
click at [237, 260] on icon at bounding box center [235, 266] width 16 height 12
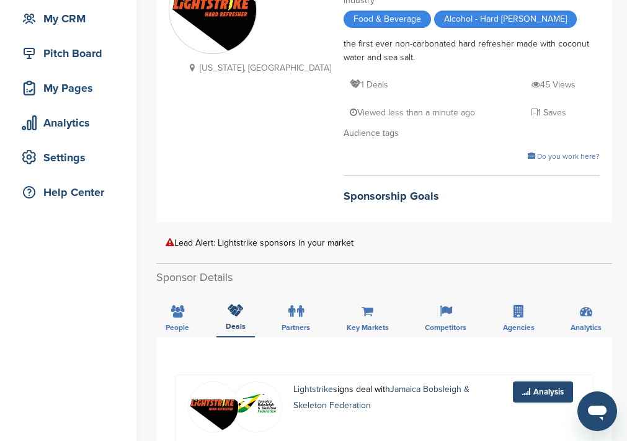
scroll to position [247, 0]
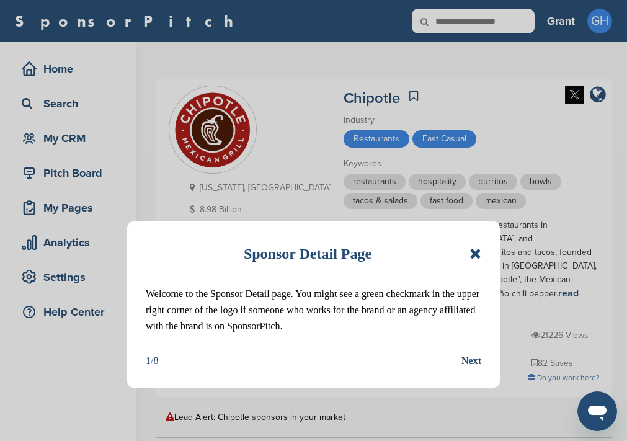
click at [472, 257] on icon at bounding box center [475, 253] width 12 height 15
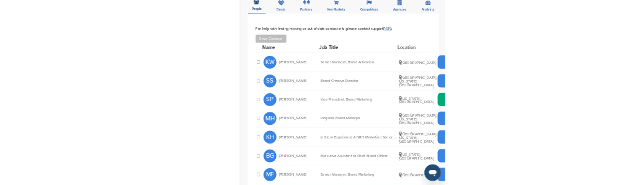
scroll to position [496, 0]
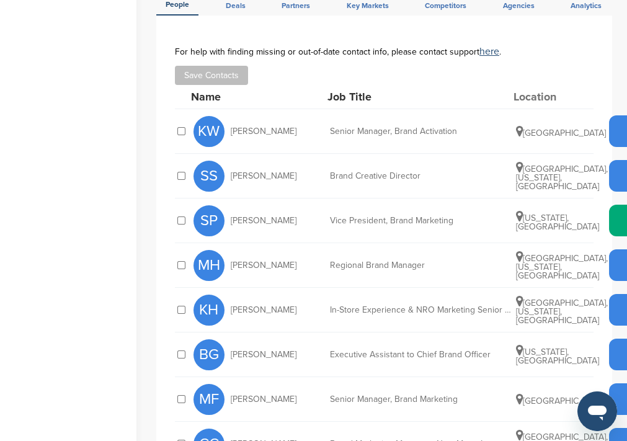
drag, startPoint x: 233, startPoint y: 136, endPoint x: 296, endPoint y: 133, distance: 63.3
click at [296, 172] on span "[PERSON_NAME]" at bounding box center [264, 176] width 66 height 9
click at [236, 172] on span "[PERSON_NAME]" at bounding box center [264, 176] width 66 height 9
drag, startPoint x: 228, startPoint y: 133, endPoint x: 299, endPoint y: 131, distance: 70.7
click at [299, 161] on div "SS [PERSON_NAME]" at bounding box center [261, 176] width 136 height 31
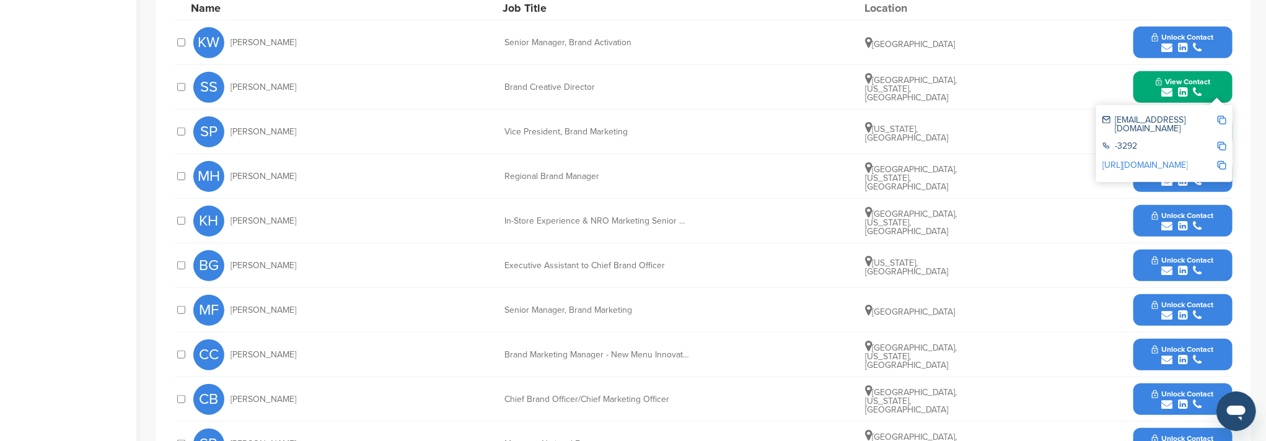
click at [626, 116] on img at bounding box center [1222, 120] width 9 height 9
copy span "[PERSON_NAME]"
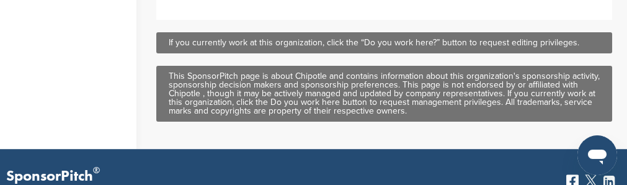
scroll to position [1074, 0]
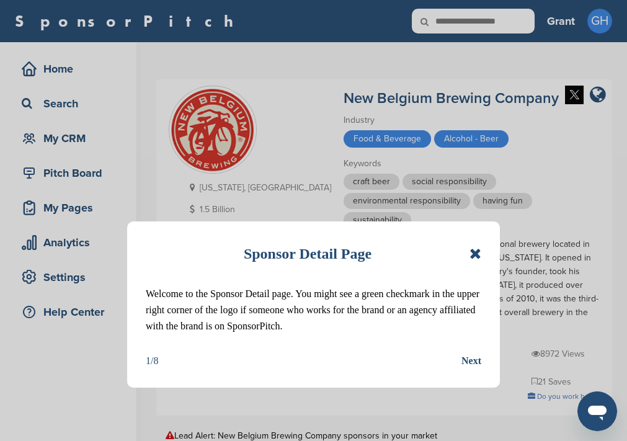
click at [477, 251] on icon at bounding box center [475, 253] width 12 height 15
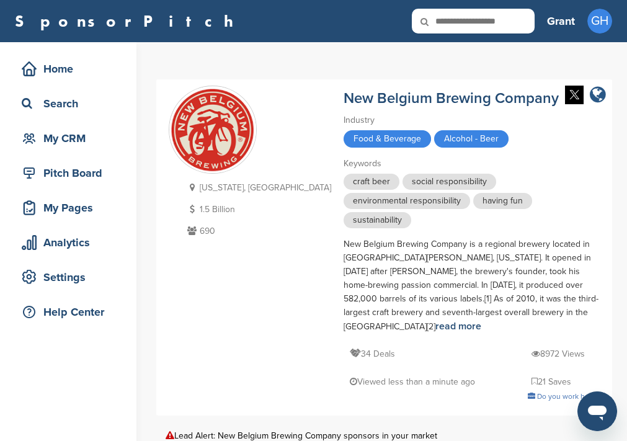
click at [596, 92] on icon "company link" at bounding box center [597, 95] width 16 height 19
